Goal: Information Seeking & Learning: Stay updated

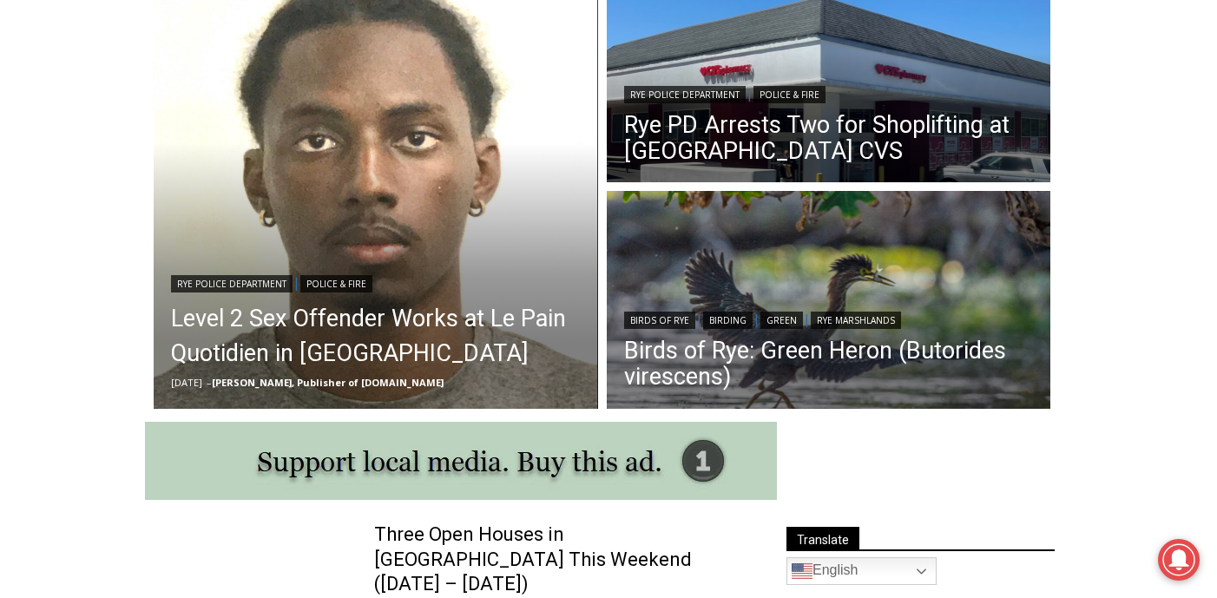
scroll to position [530, 0]
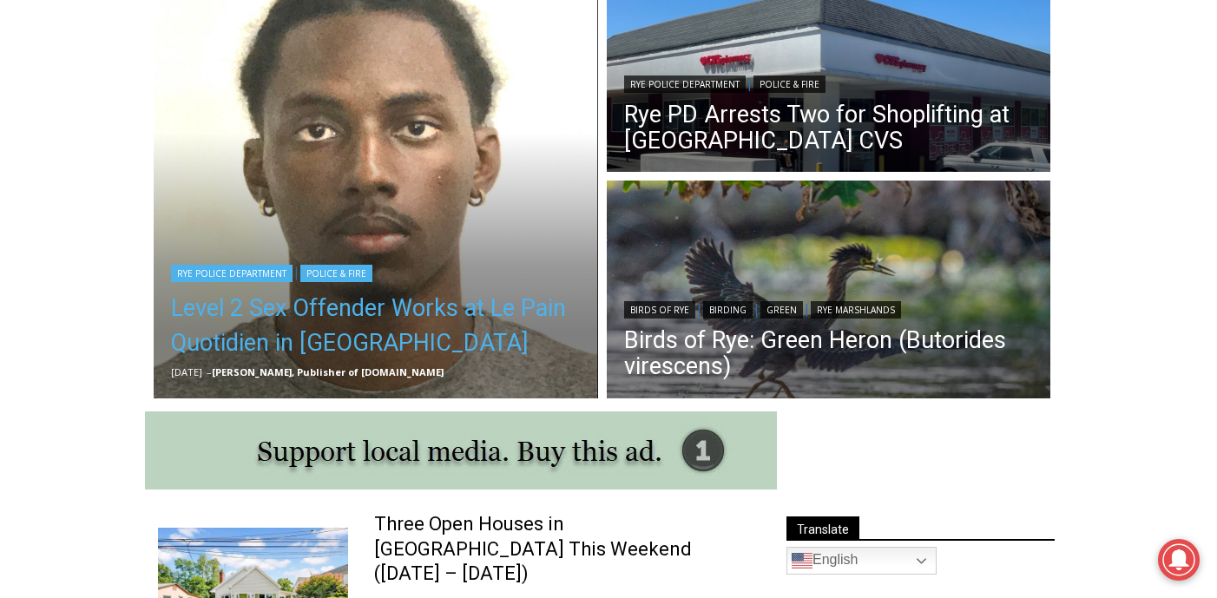
click at [387, 298] on link "Level 2 Sex Offender Works at Le Pain Quotidien in [GEOGRAPHIC_DATA]" at bounding box center [376, 325] width 410 height 69
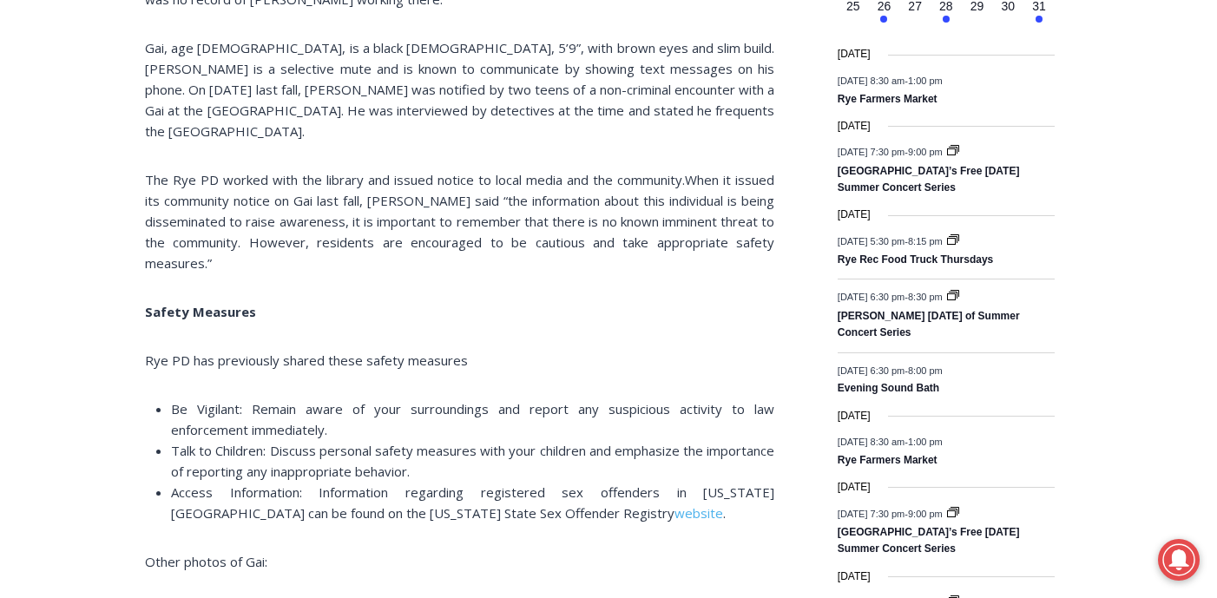
scroll to position [2206, 0]
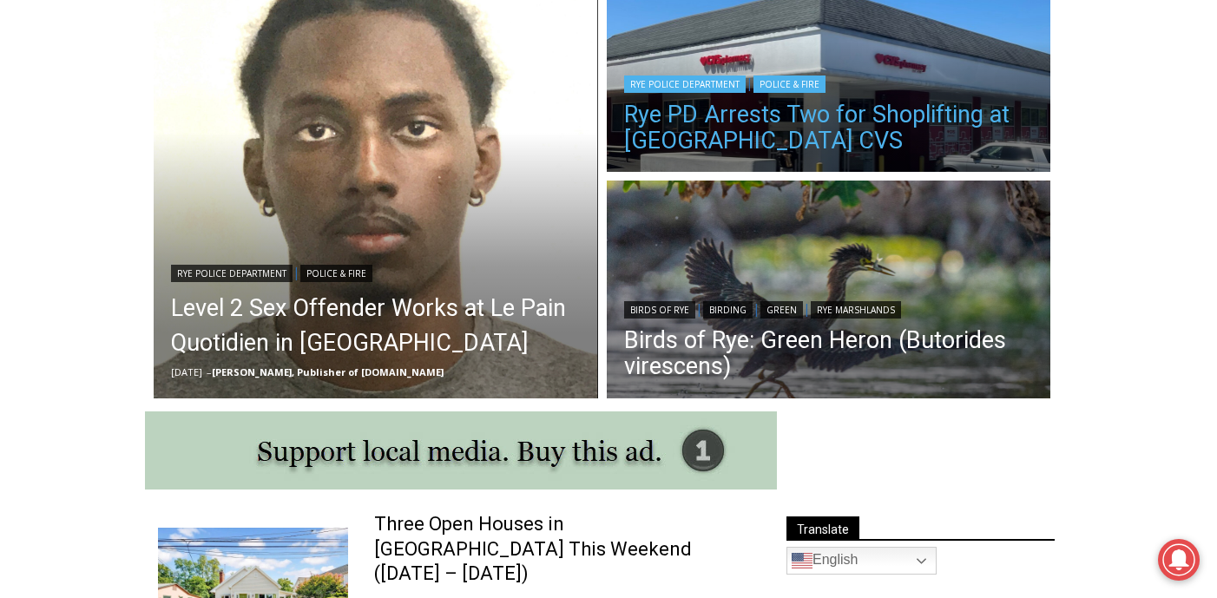
click at [687, 122] on link "Rye PD Arrests Two for Shoplifting at [GEOGRAPHIC_DATA] CVS" at bounding box center [829, 128] width 410 height 52
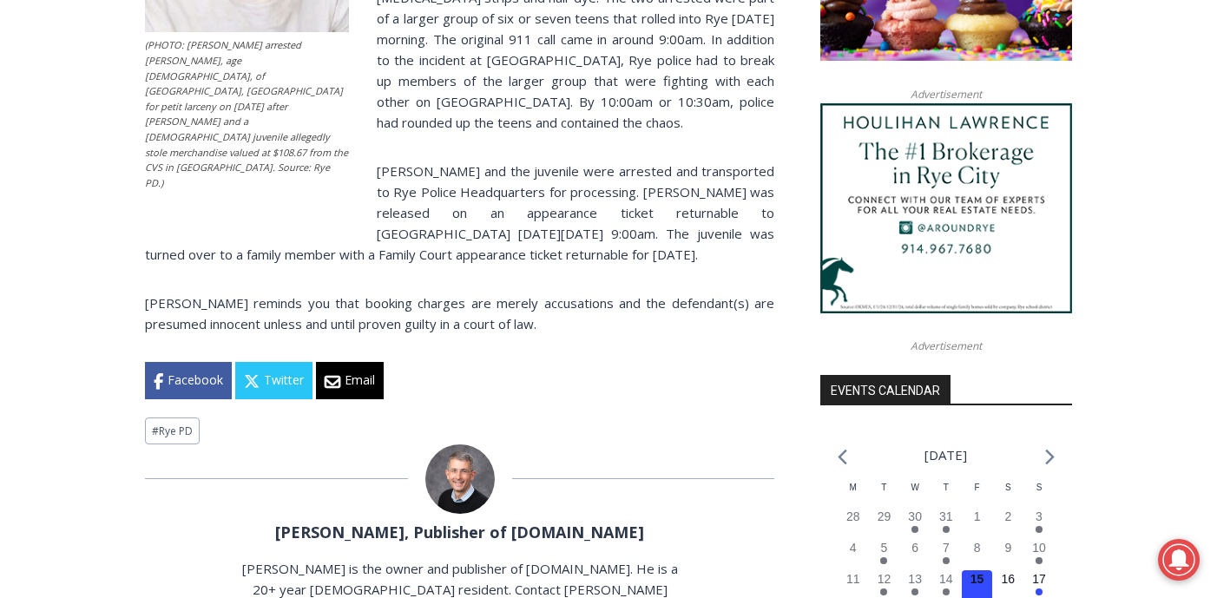
scroll to position [1578, 0]
